Goal: Task Accomplishment & Management: Use online tool/utility

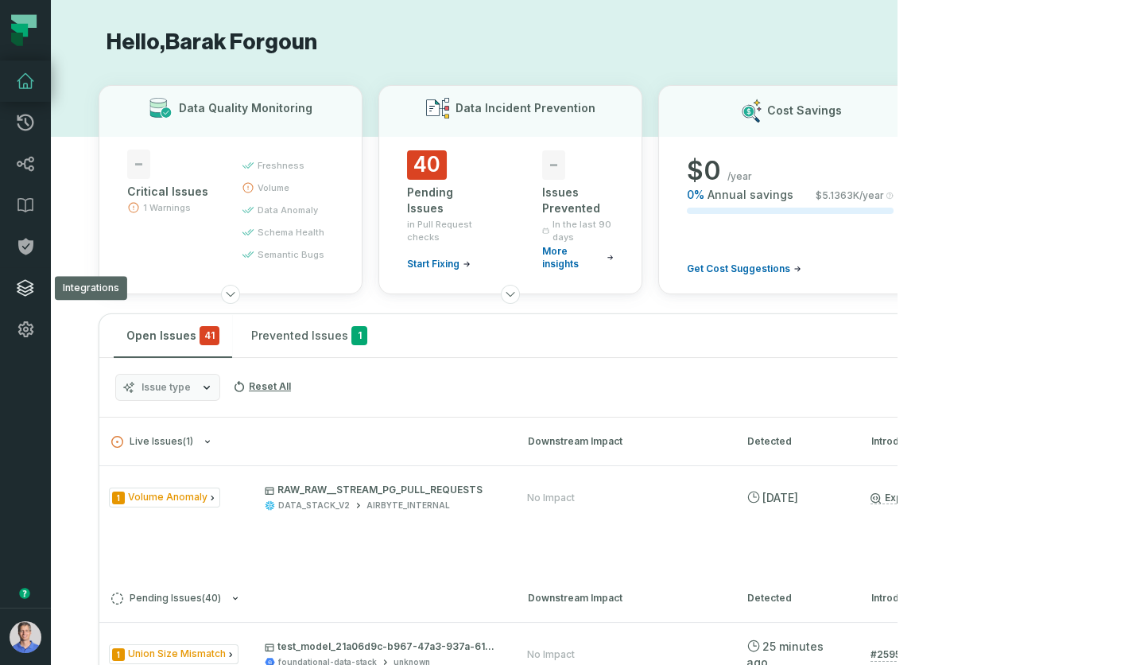
click at [23, 289] on icon at bounding box center [25, 287] width 19 height 19
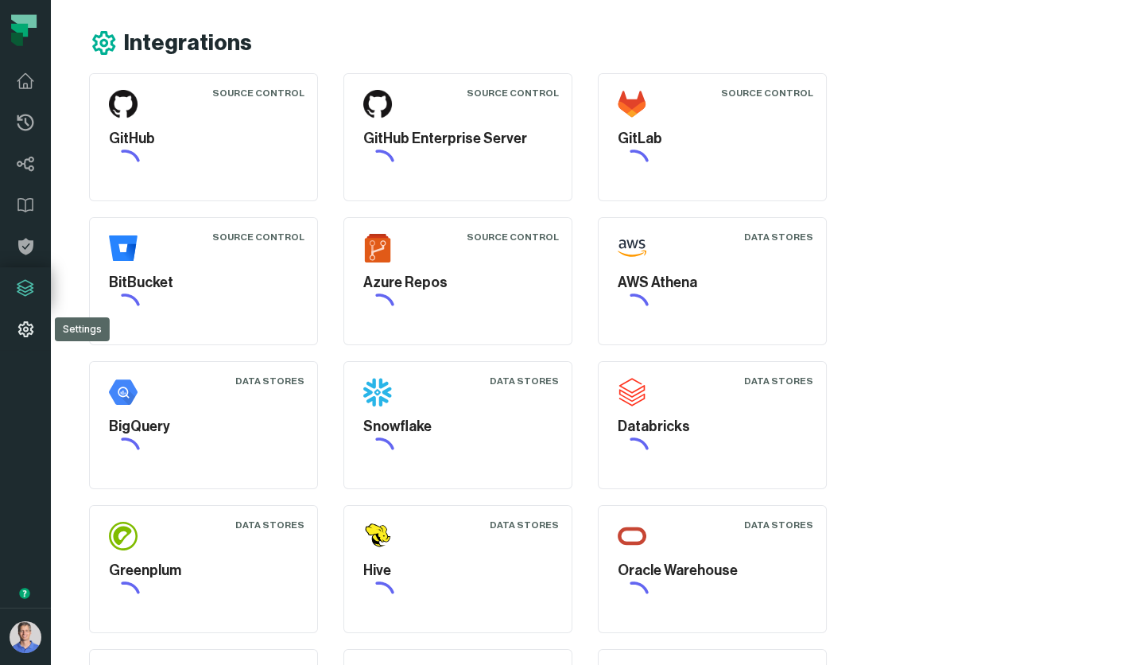
click at [26, 329] on icon at bounding box center [25, 329] width 19 height 19
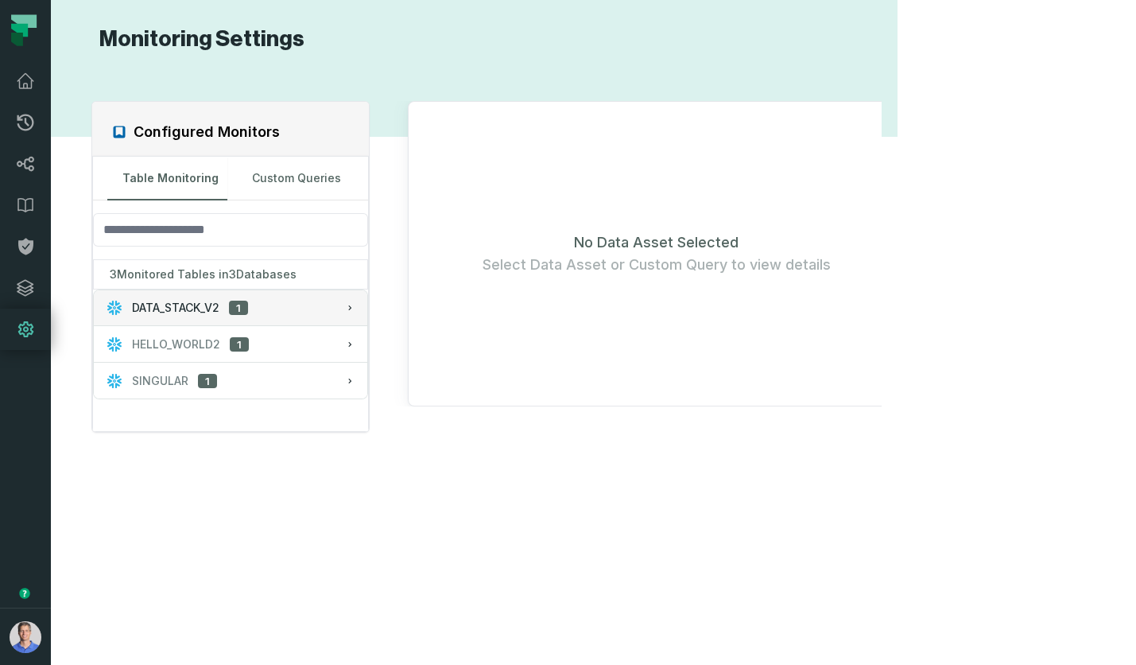
click at [230, 301] on div "DATA_STACK_V2 1" at bounding box center [178, 308] width 142 height 16
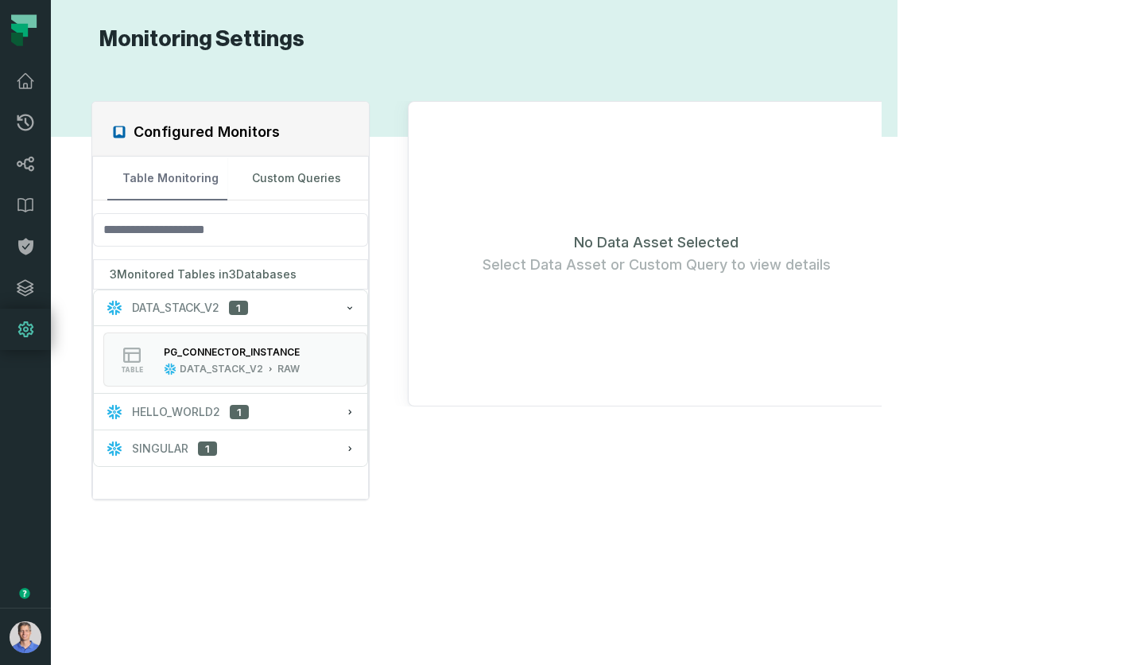
click at [227, 182] on button "Table Monitoring" at bounding box center [167, 178] width 120 height 43
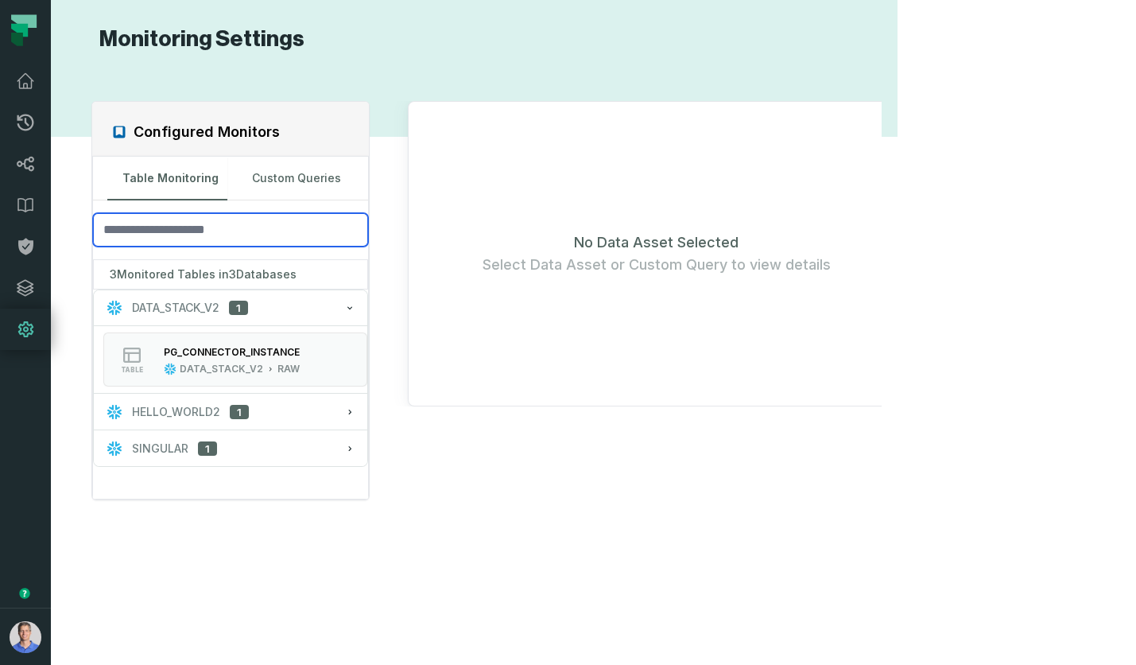
click at [219, 223] on input "search" at bounding box center [230, 229] width 275 height 33
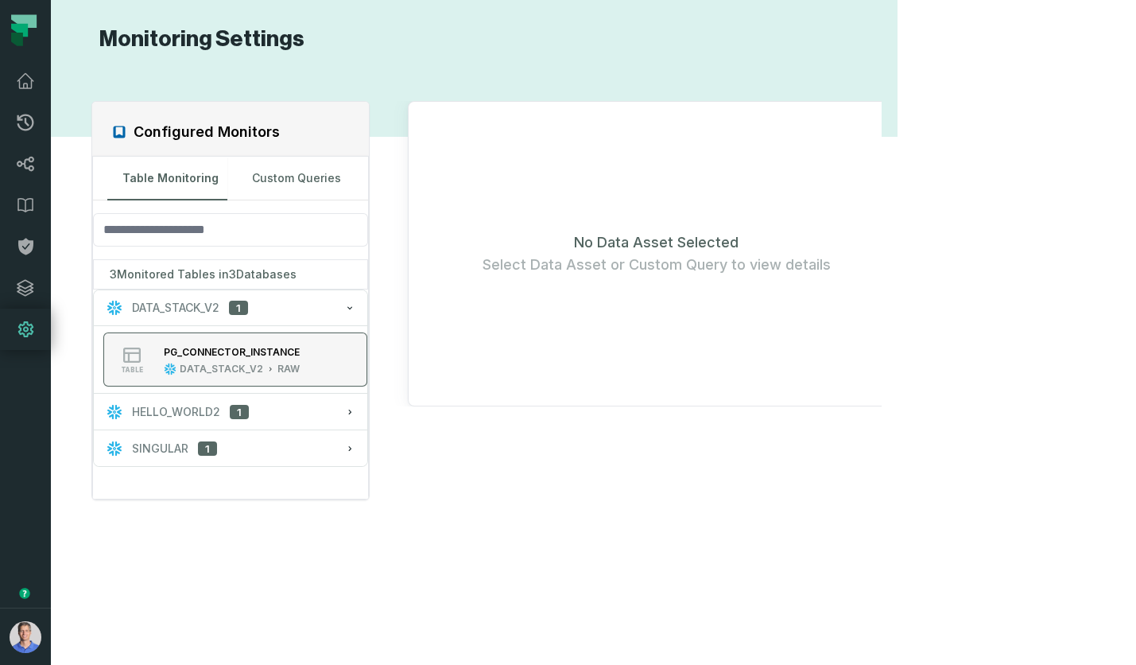
click at [297, 366] on div "RAW" at bounding box center [288, 369] width 22 height 13
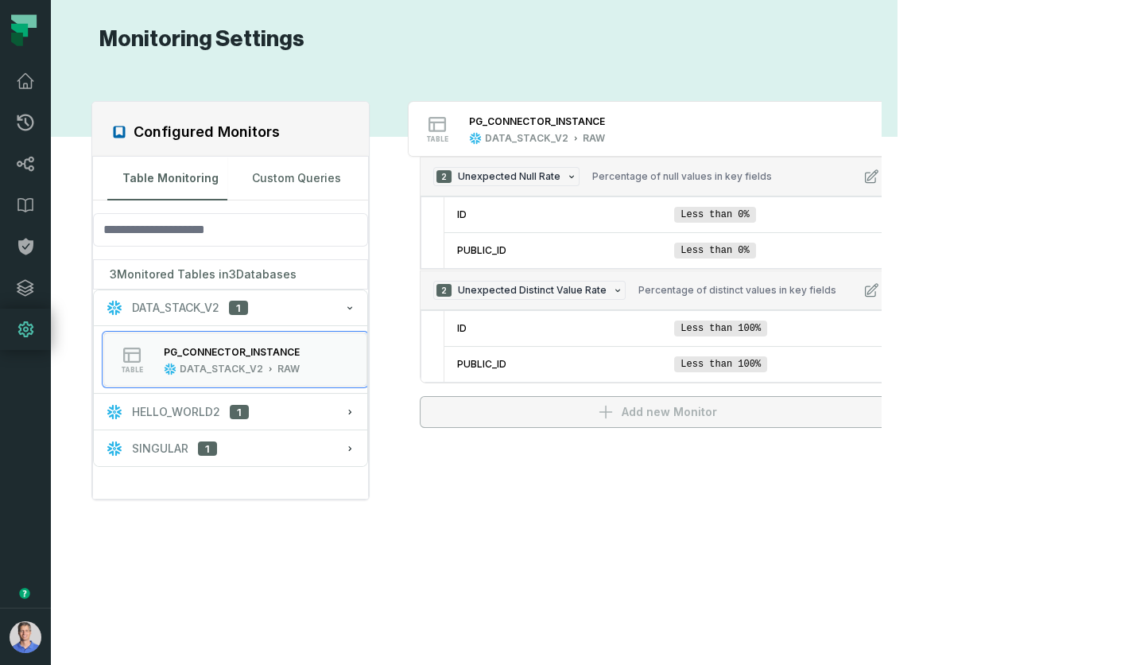
click at [712, 456] on div "Configured Monitors Table Monitoring Custom Queries 3 Monitored Tables in 3 Dat…" at bounding box center [474, 358] width 815 height 573
click at [709, 477] on div "Configured Monitors Table Monitoring Custom Queries 3 Monitored Tables in 3 Dat…" at bounding box center [474, 358] width 815 height 573
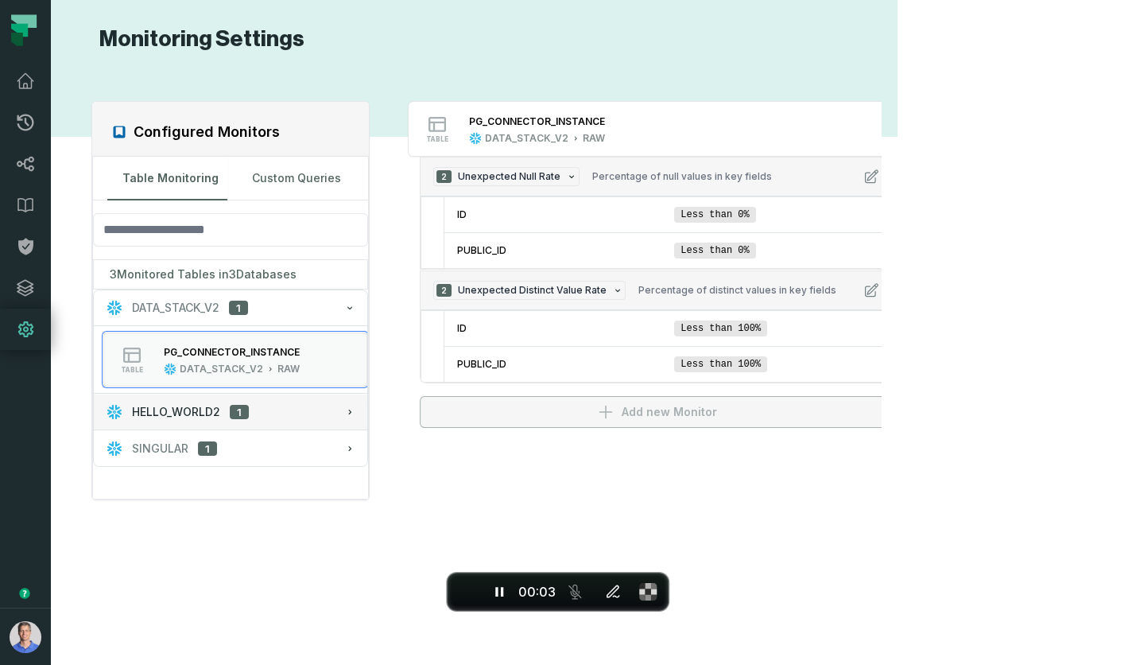
click at [232, 419] on button "HELLO_WORLD2 1" at bounding box center [230, 411] width 273 height 35
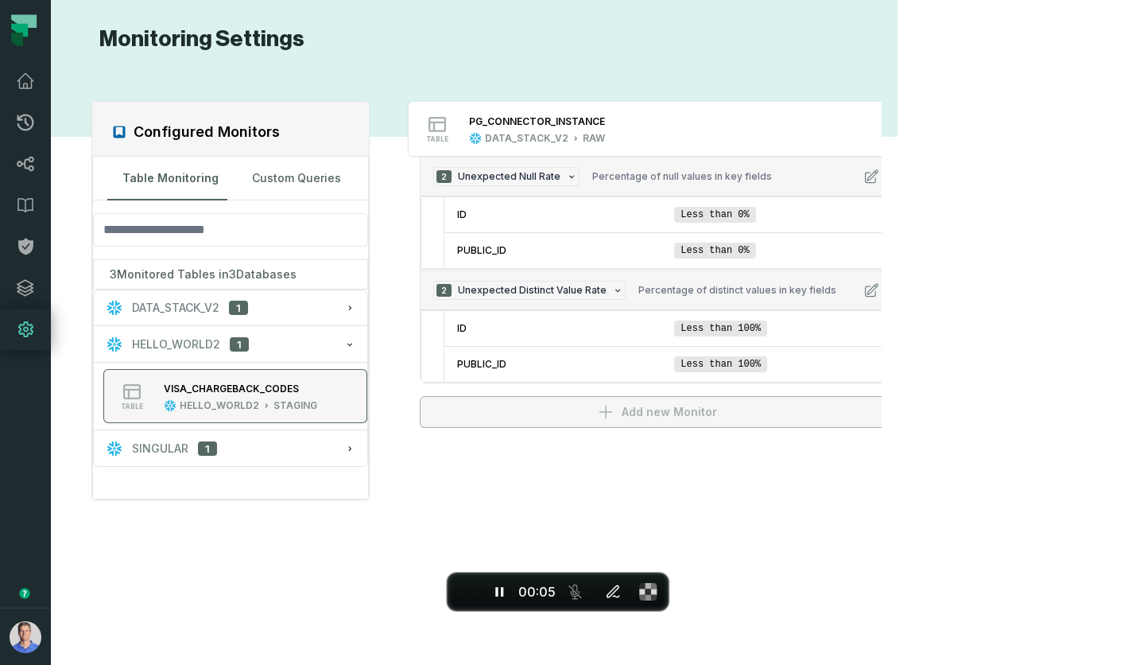
click at [272, 407] on div "HELLO_WORLD2 STAGING" at bounding box center [240, 405] width 153 height 13
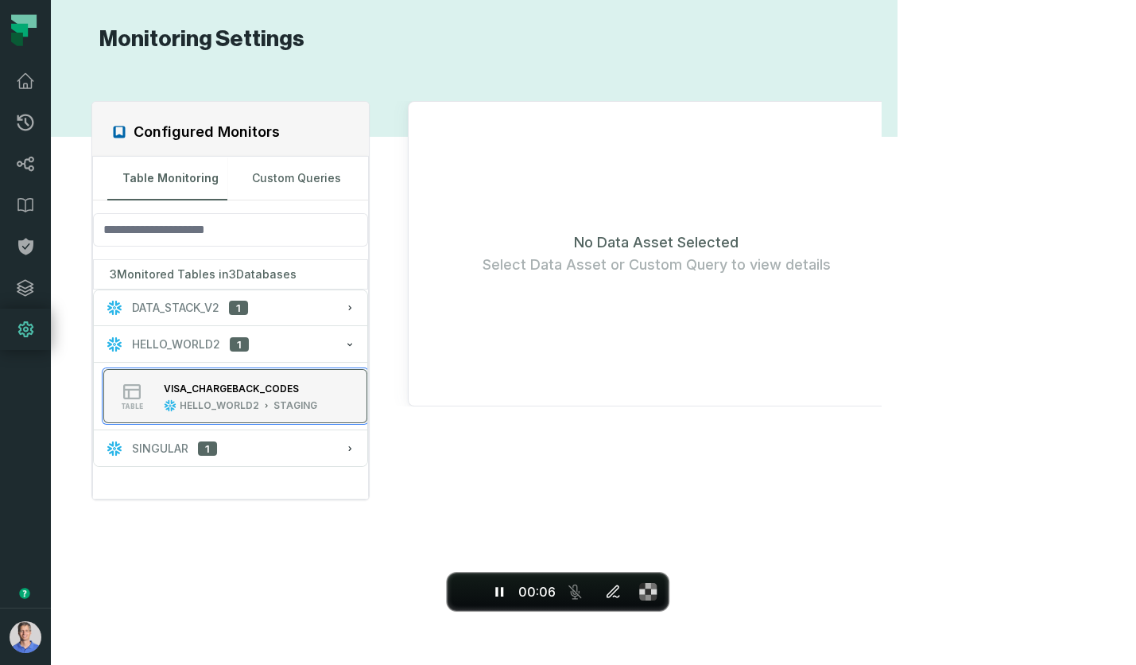
click at [281, 402] on div "STAGING" at bounding box center [295, 405] width 44 height 13
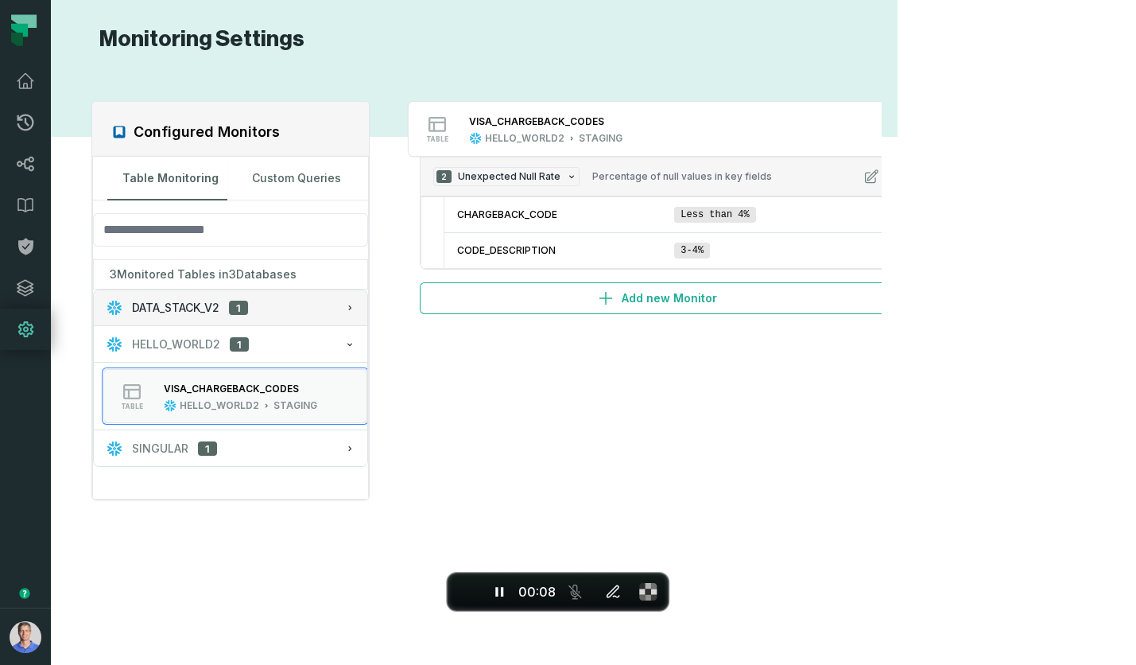
click at [219, 304] on span "DATA_STACK_V2" at bounding box center [175, 308] width 87 height 16
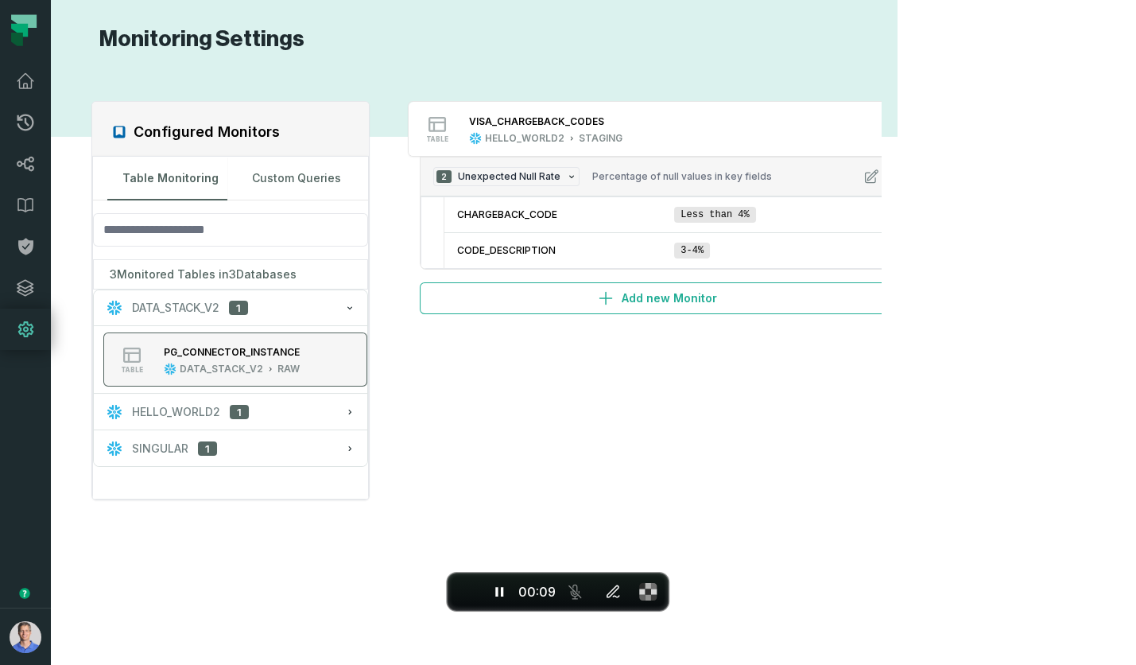
click at [247, 355] on div "PG_CONNECTOR_INSTANCE" at bounding box center [232, 351] width 136 height 16
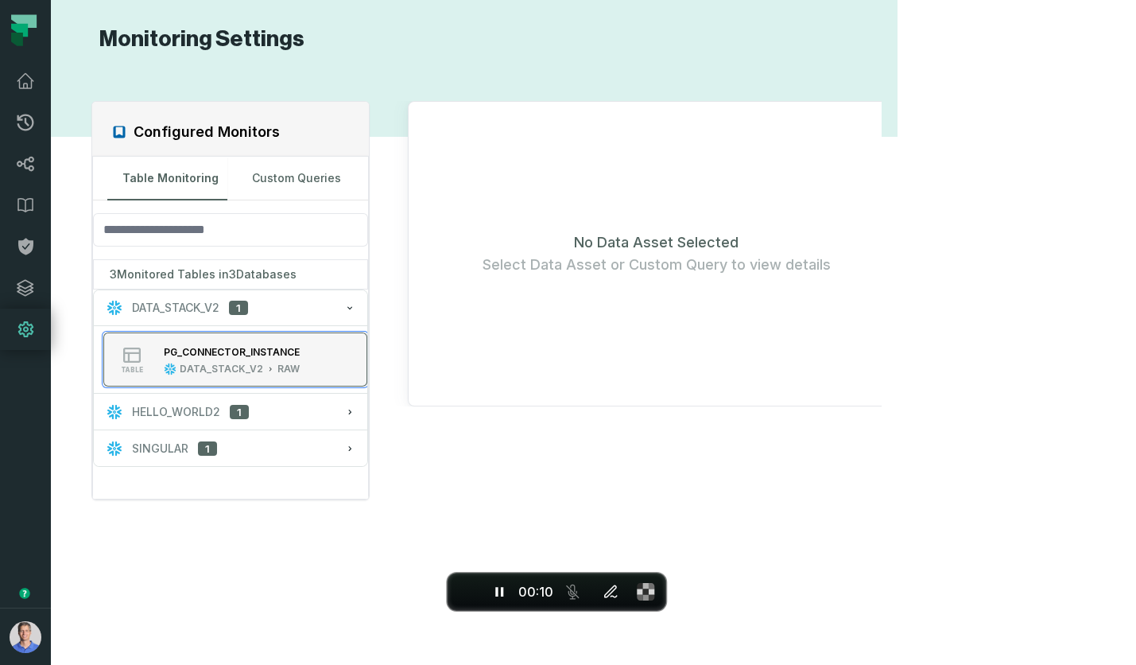
click at [283, 359] on div "PG_CONNECTOR_INSTANCE DATA_STACK_V2 RAW" at bounding box center [231, 359] width 149 height 32
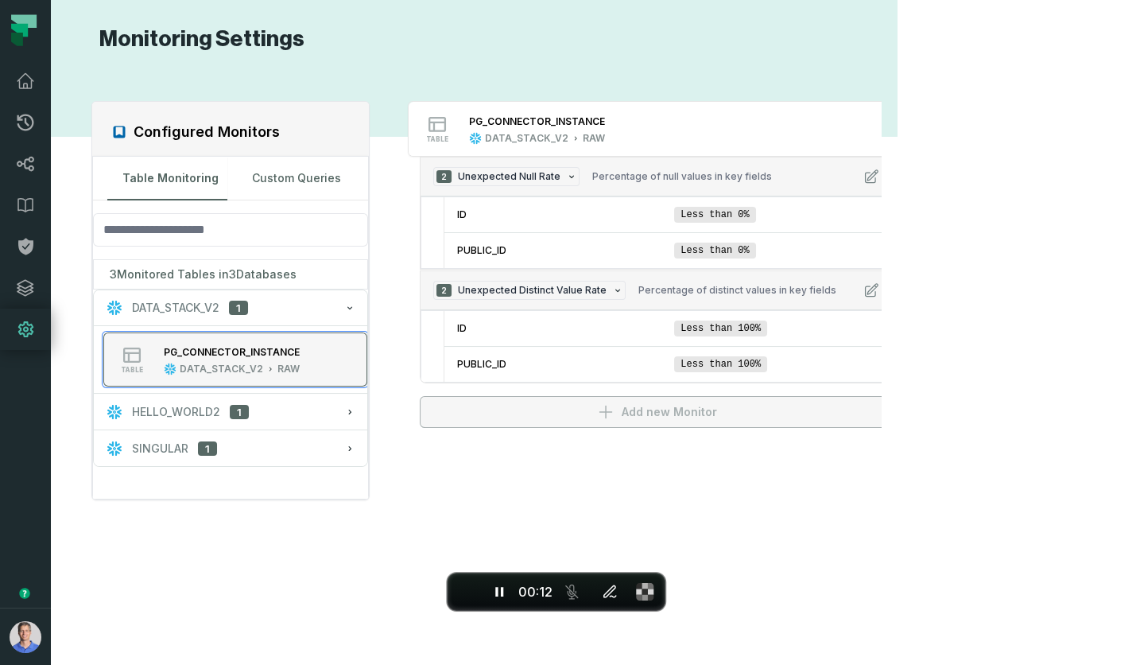
click at [338, 336] on button "table PG_CONNECTOR_INSTANCE DATA_STACK_V2 RAW" at bounding box center [235, 359] width 264 height 54
click at [341, 446] on div "SINGULAR 1" at bounding box center [231, 448] width 248 height 16
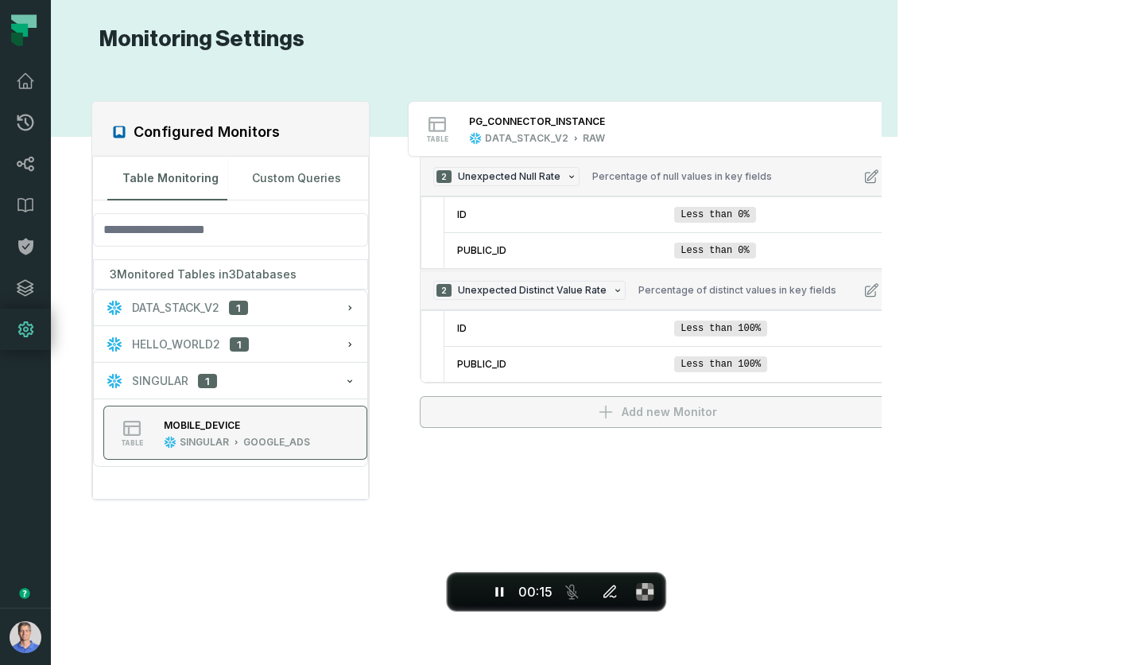
click at [291, 422] on div "MOBILE_DEVICE" at bounding box center [237, 425] width 146 height 16
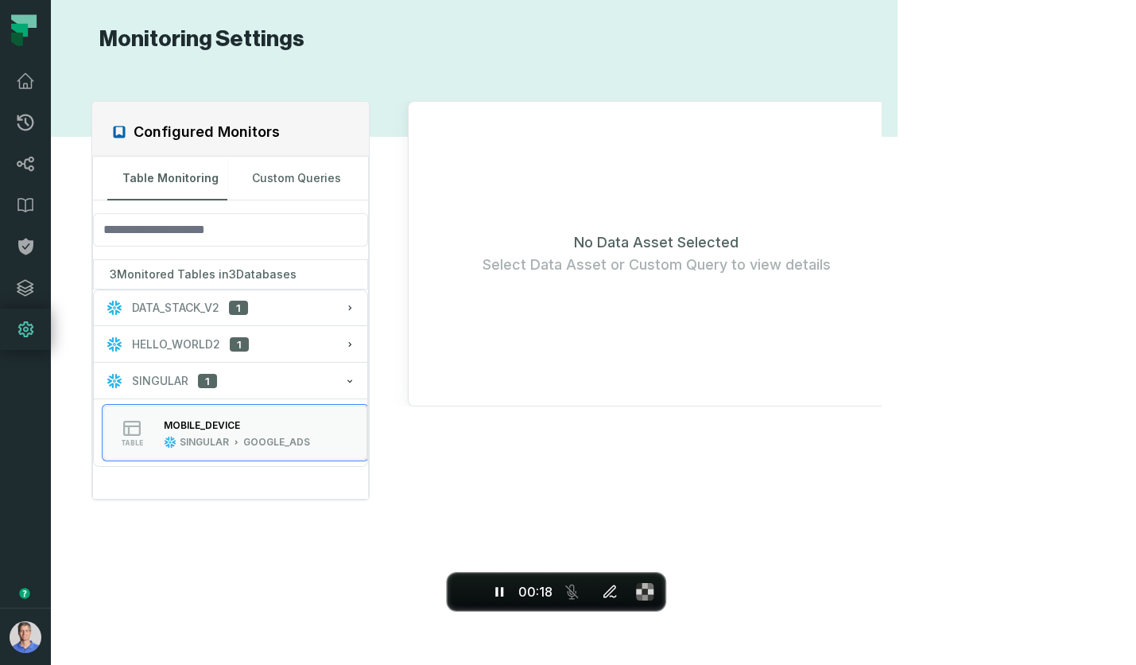
click at [884, 224] on div "No Data Asset Selected Select Data Asset or Custom Query to view details" at bounding box center [657, 253] width 498 height 305
click at [262, 436] on div "GOOGLE_ADS" at bounding box center [276, 442] width 67 height 13
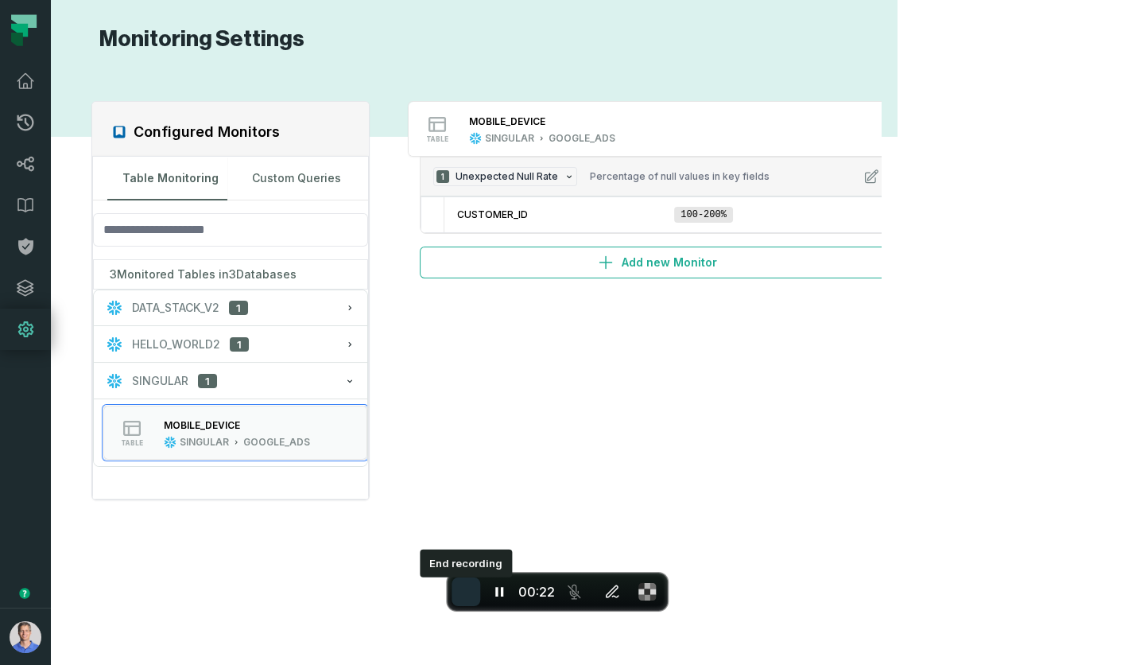
click at [459, 584] on button "End recording" at bounding box center [466, 591] width 29 height 29
